Goal: Complete application form: Complete application form

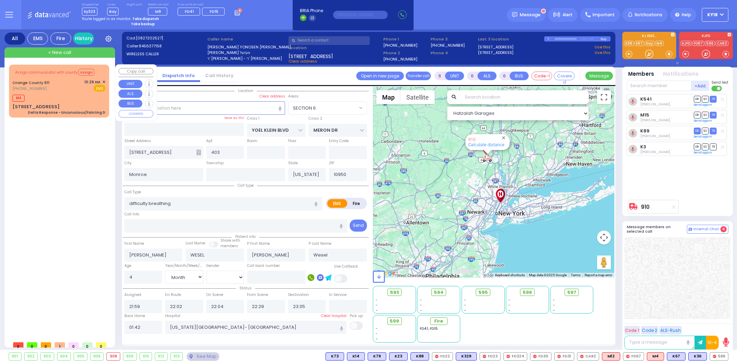
select select "SECTION 6"
select select "Month"
select select "[DEMOGRAPHIC_DATA]"
click at [77, 79] on div "Orange County 911 [PHONE_NUMBER] 10:29 AM ✕ EMS" at bounding box center [58, 85] width 93 height 13
select select
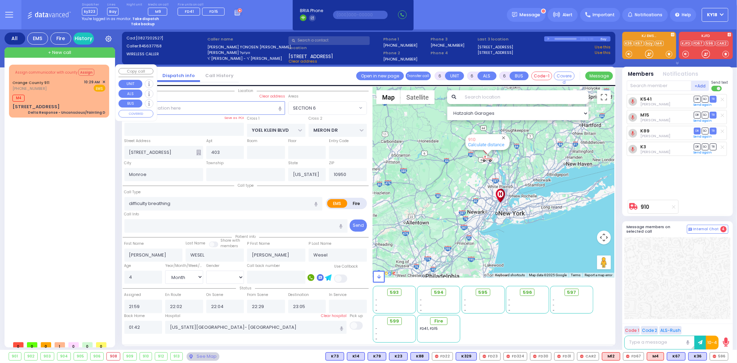
type input "Delta Response - Unconscious/Fainting D"
radio input "true"
type input "Nature: : Delta Response - Unconscious/Fainting D Address: : [STREET_ADDRESS][G…"
select select
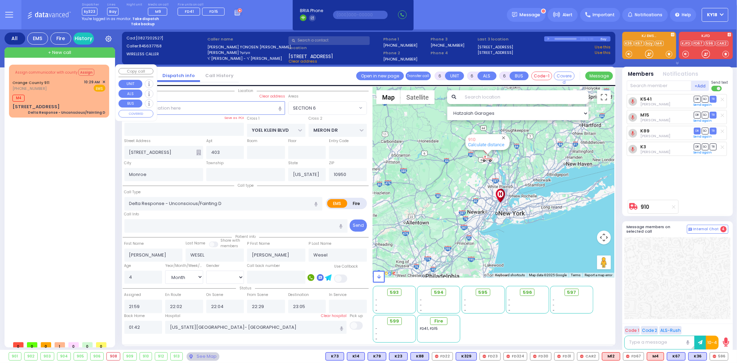
type input "10:30"
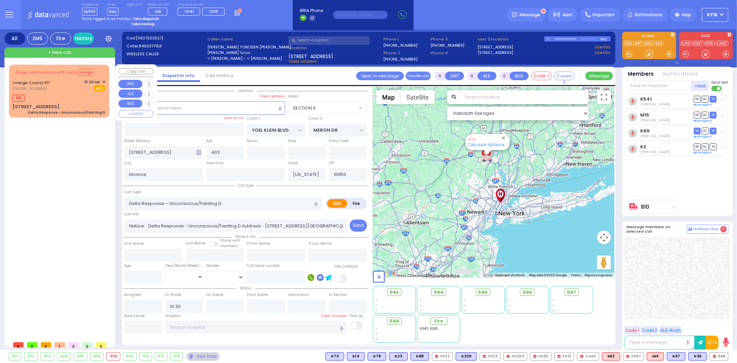
type input "[STREET_ADDRESS]"
type input "10917"
select select "Hatzalah Garages"
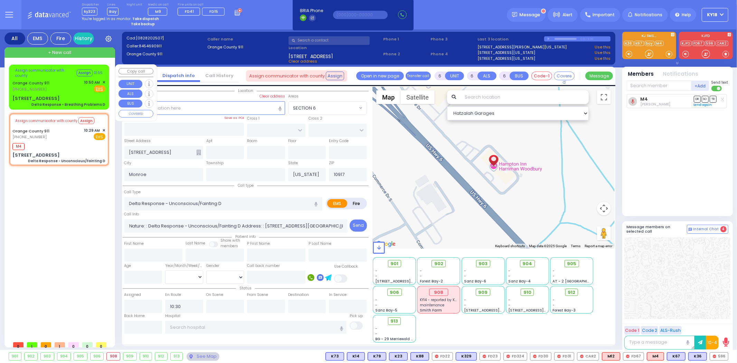
click at [61, 80] on div "Orange County 911 [PHONE_NUMBER] 10:50 AM ✕ Fire EMS" at bounding box center [58, 86] width 93 height 13
select select
type input "Delta Response - Breathing Problems D"
radio input "true"
type input "Nature: : Delta Response - Breathing Problems D Address: : [STREET_ADDRESS]: : …"
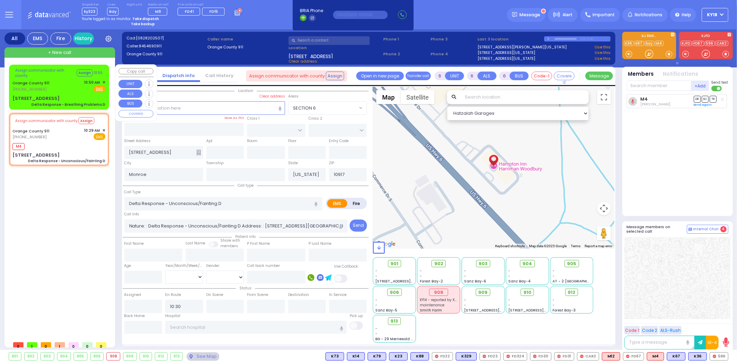
select select
select select "Hatzalah Garages"
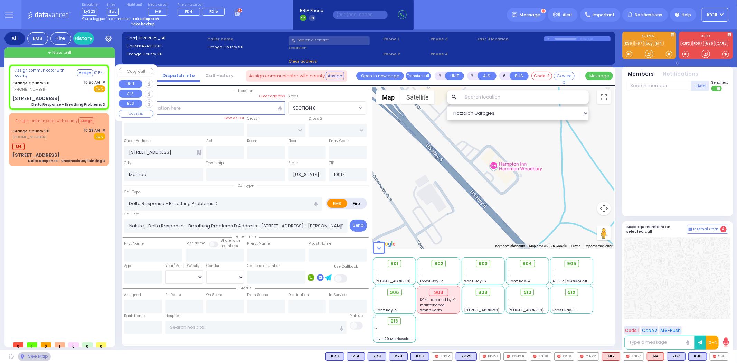
type input "[STREET_ADDRESS]"
type input "10950"
